Goal: Transaction & Acquisition: Obtain resource

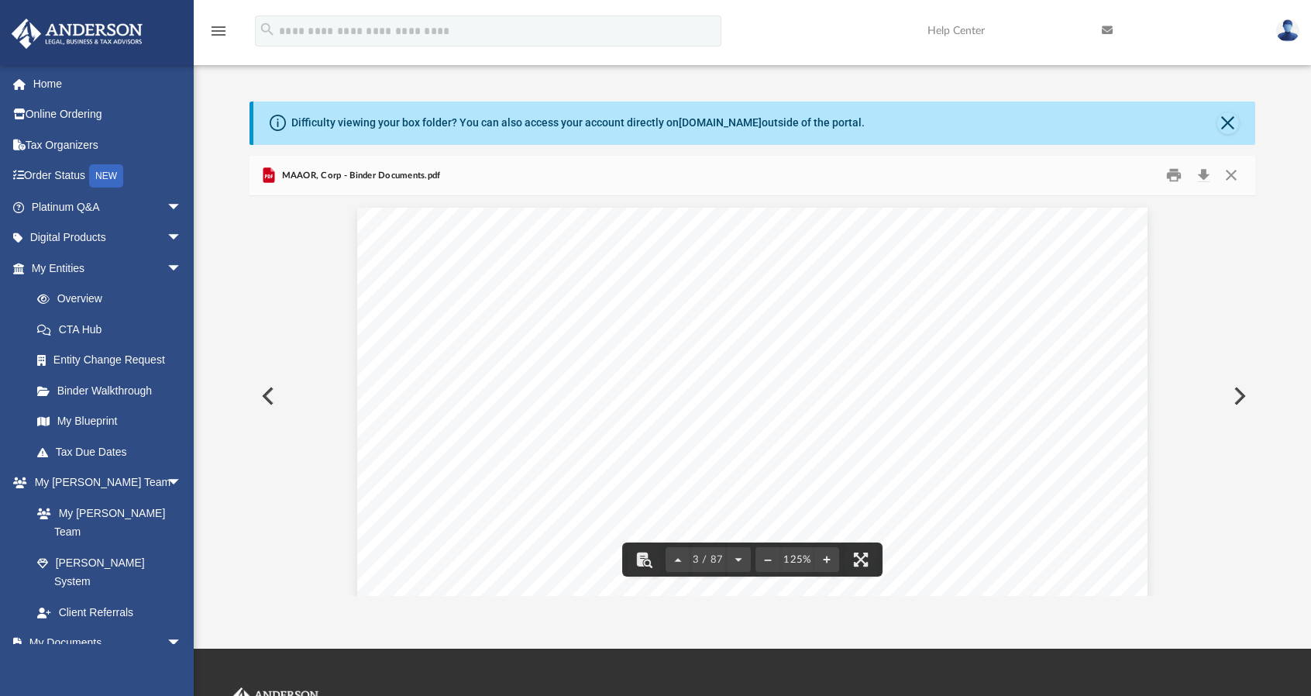
scroll to position [2058, 0]
click at [269, 393] on button "Preview" at bounding box center [266, 395] width 34 height 43
click at [267, 394] on button "Preview" at bounding box center [266, 395] width 34 height 43
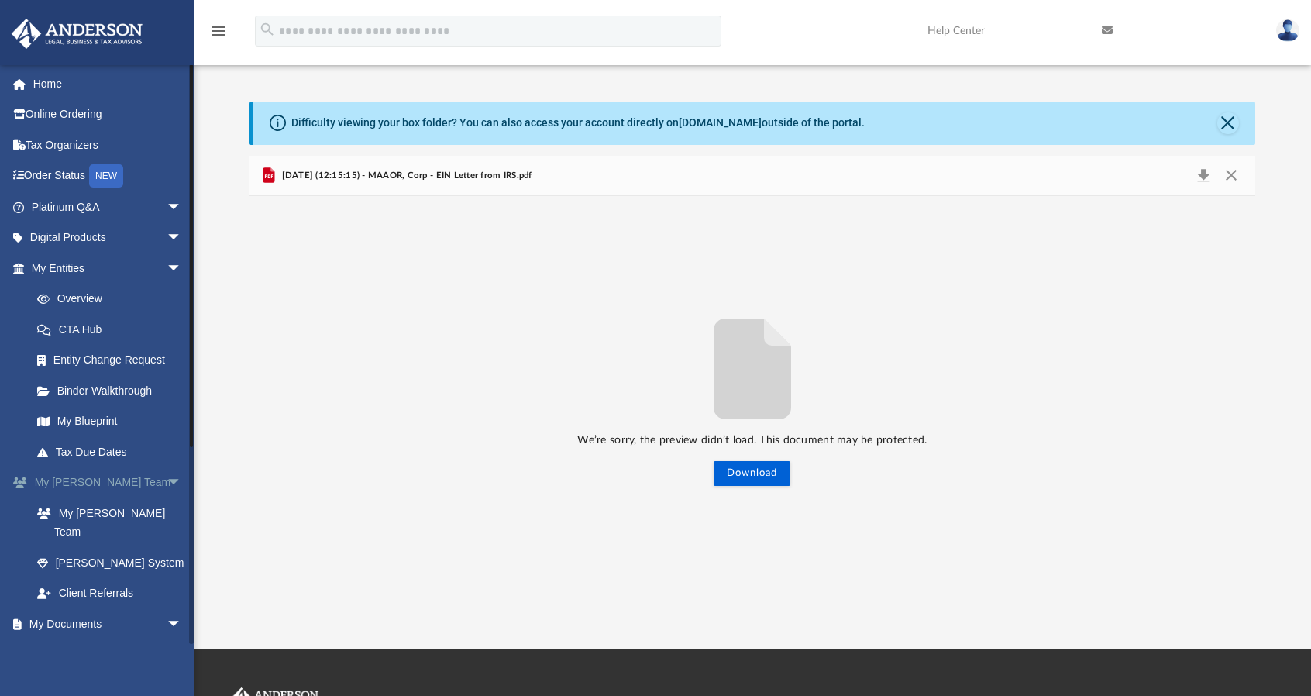
click at [82, 484] on link "My [PERSON_NAME] Team arrow_drop_down" at bounding box center [108, 482] width 194 height 31
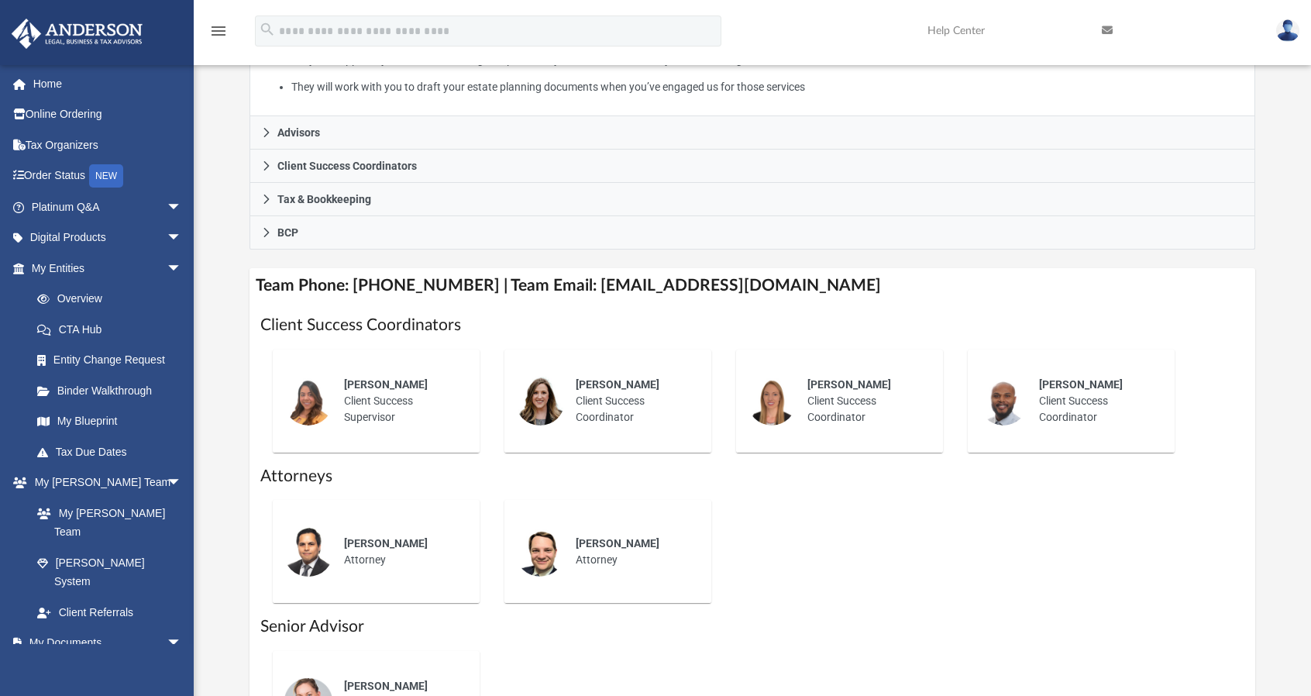
scroll to position [394, 0]
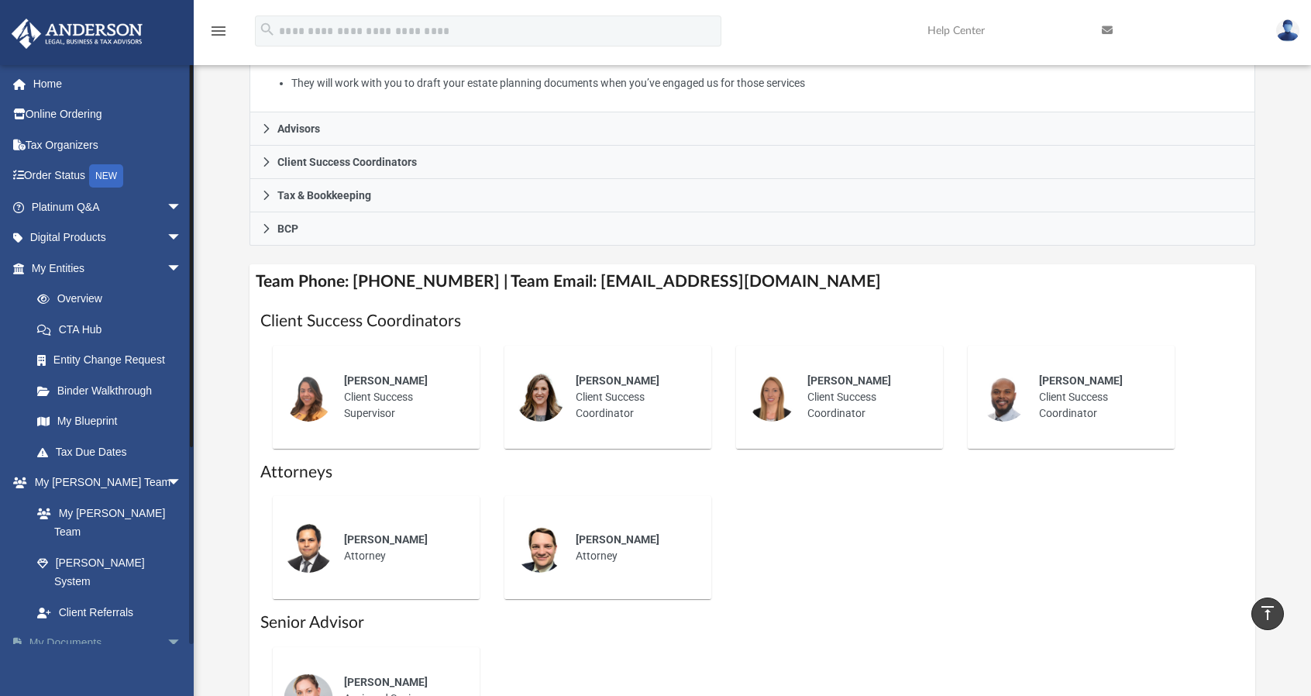
click at [77, 628] on link "My Documents arrow_drop_down" at bounding box center [108, 643] width 194 height 31
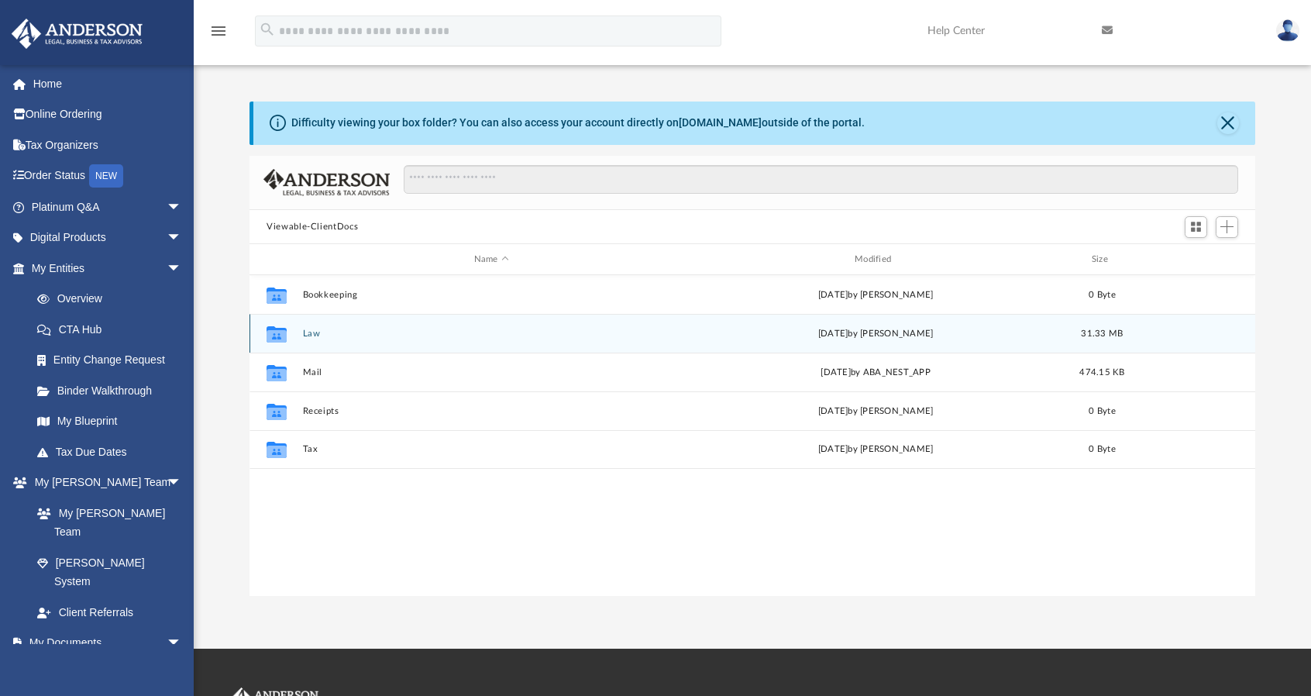
click at [314, 331] on button "Law" at bounding box center [491, 334] width 377 height 10
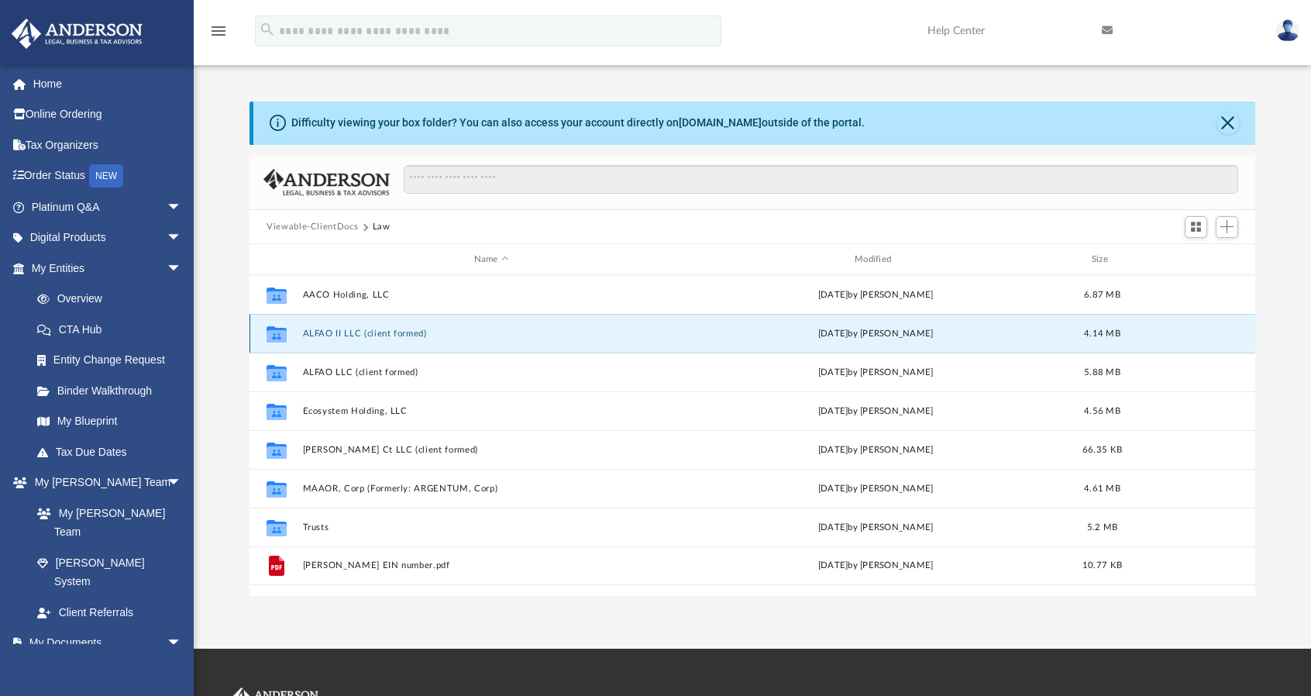
click at [326, 331] on button "ALFAO II LLC (client formed)" at bounding box center [491, 334] width 377 height 10
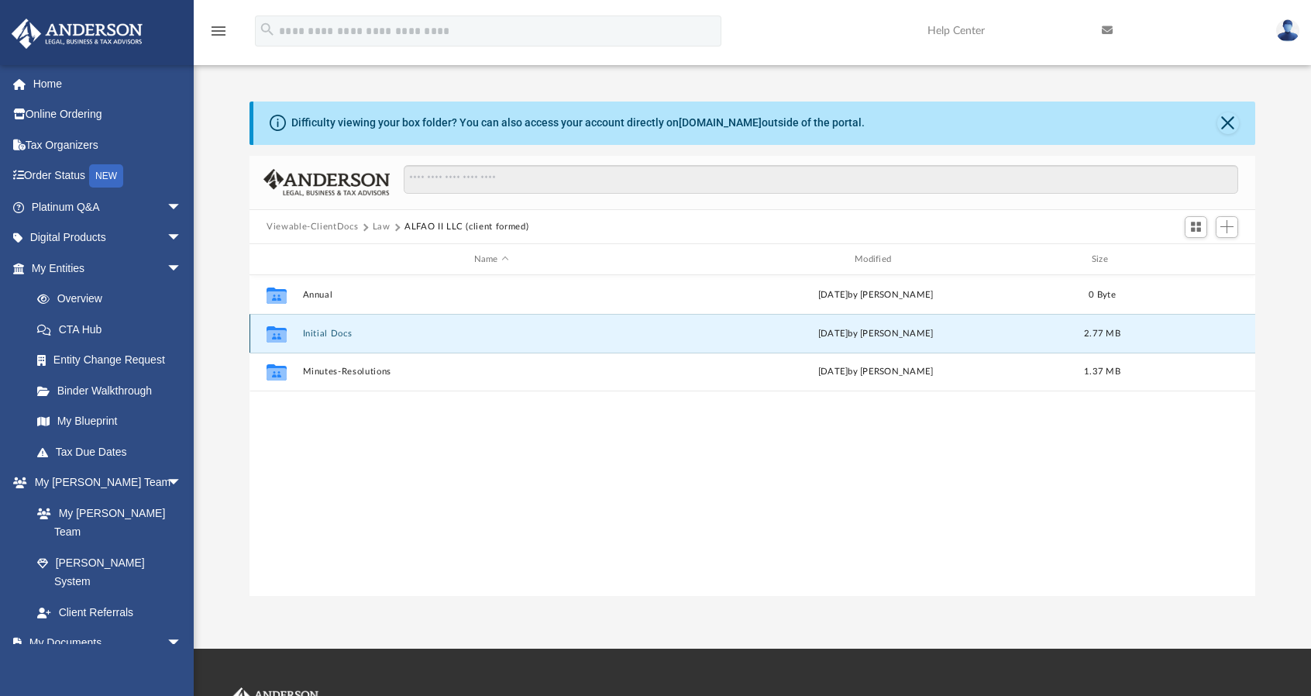
click at [326, 331] on button "Initial Docs" at bounding box center [491, 334] width 377 height 10
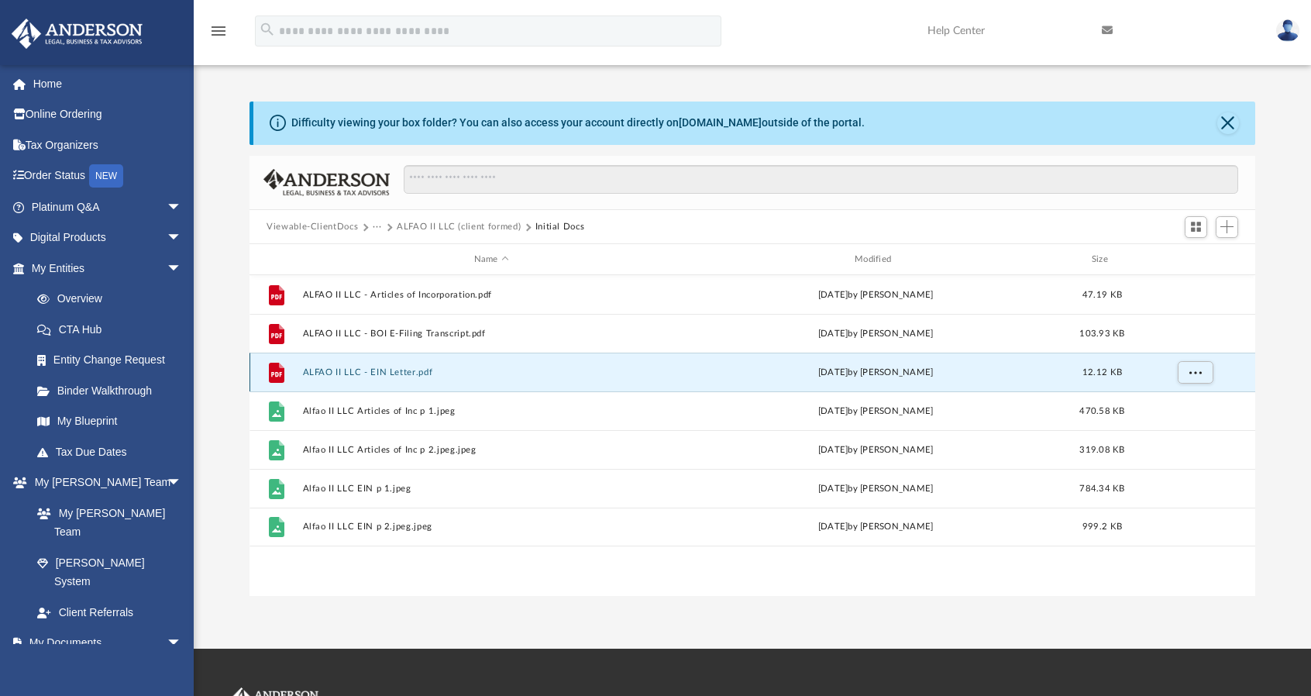
click at [352, 371] on button "ALFAO II LLC - EIN Letter.pdf" at bounding box center [491, 372] width 377 height 10
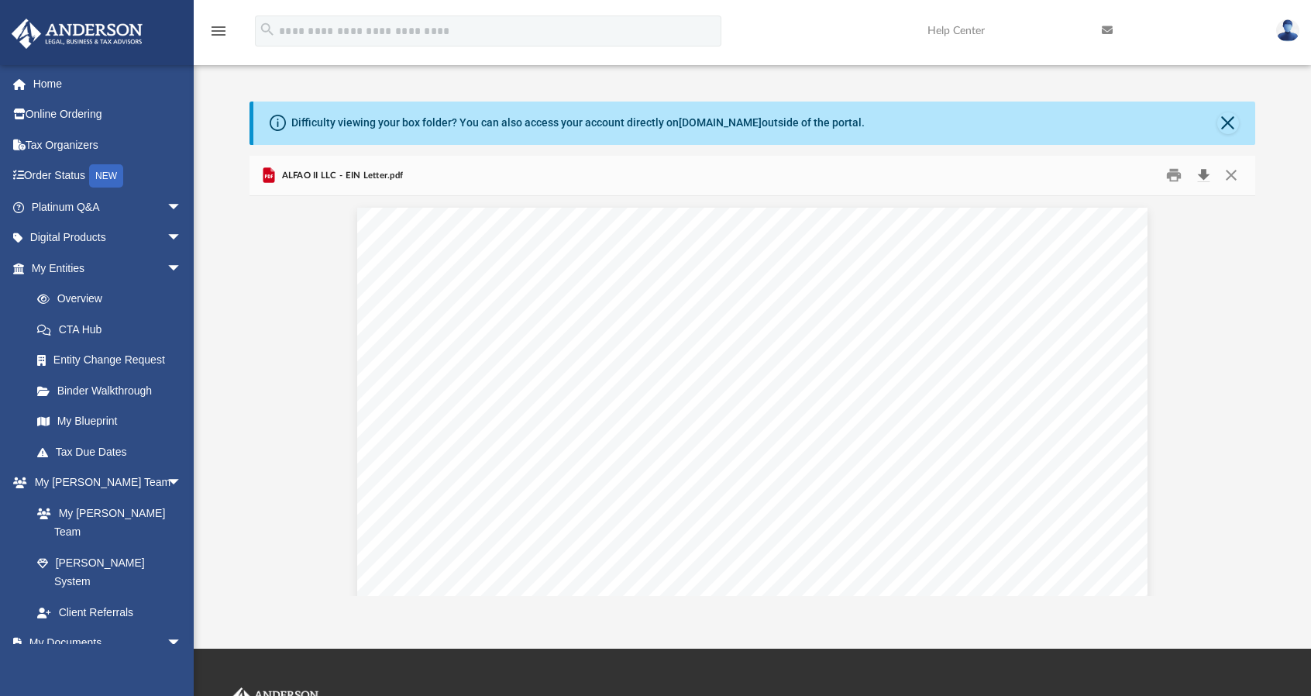
click at [1205, 172] on button "Download" at bounding box center [1203, 175] width 28 height 24
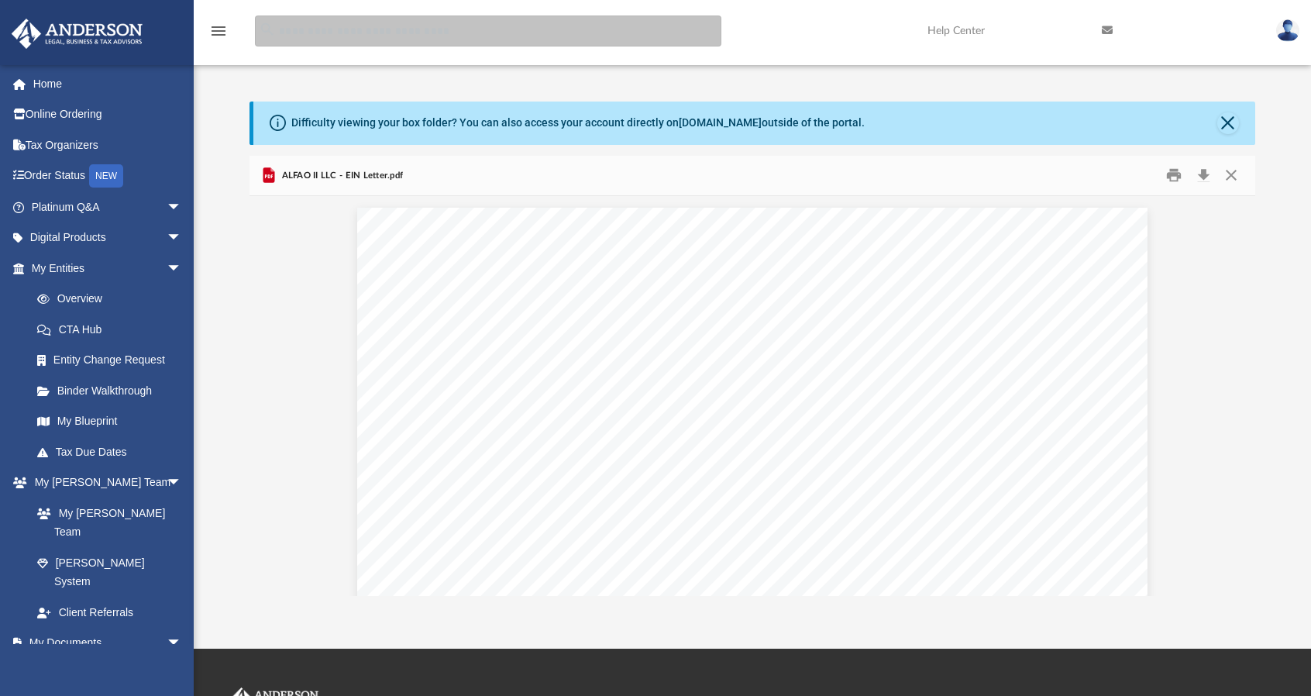
click at [642, 36] on input "search" at bounding box center [488, 30] width 466 height 31
